Goal: Complete application form

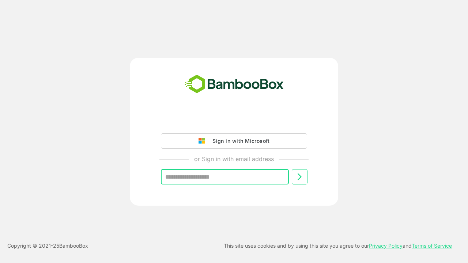
type input "**********"
click at [299, 177] on icon at bounding box center [299, 177] width 9 height 9
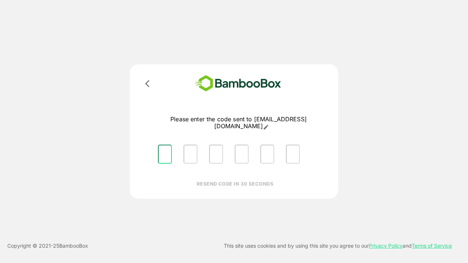
type input "*"
